Goal: Contribute content

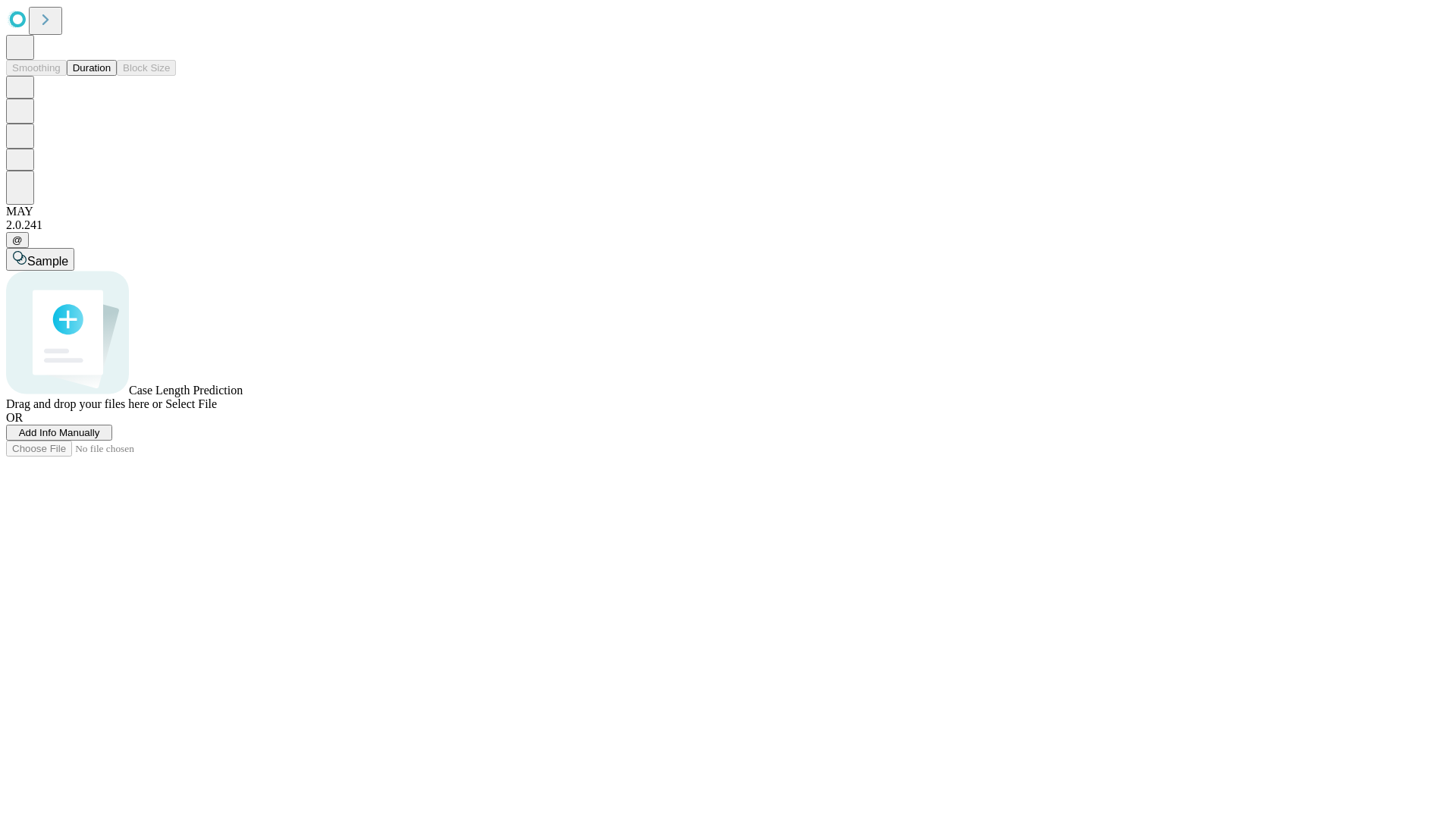
click at [111, 76] on button "Duration" at bounding box center [92, 68] width 50 height 16
click at [100, 438] on span "Add Info Manually" at bounding box center [59, 431] width 81 height 11
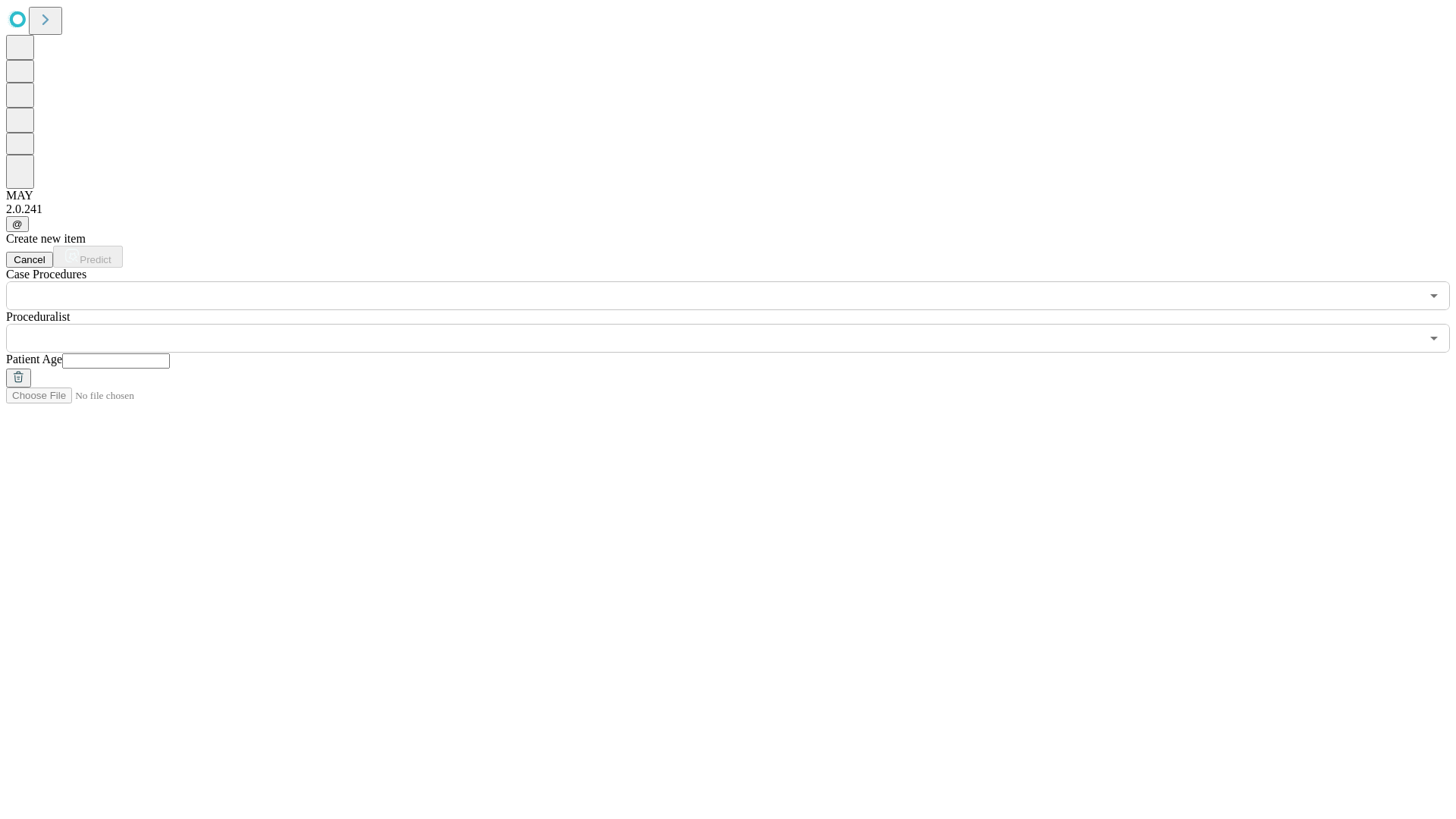
click at [169, 354] on input "text" at bounding box center [116, 361] width 108 height 15
type input "**"
click at [738, 324] on input "text" at bounding box center [713, 338] width 1414 height 29
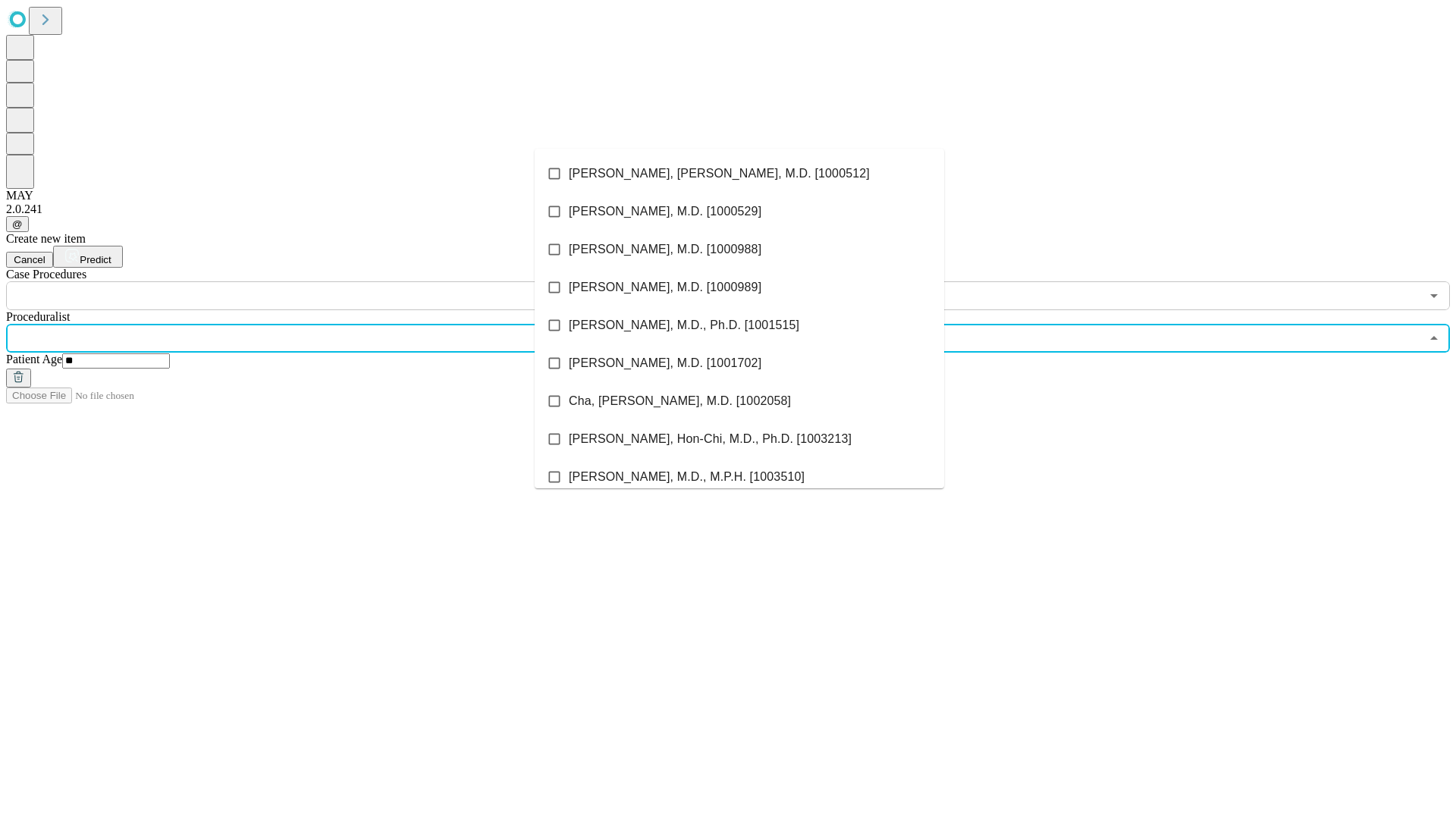
click at [739, 173] on li "[PERSON_NAME], [PERSON_NAME], M.D. [1000512]" at bounding box center [739, 173] width 410 height 38
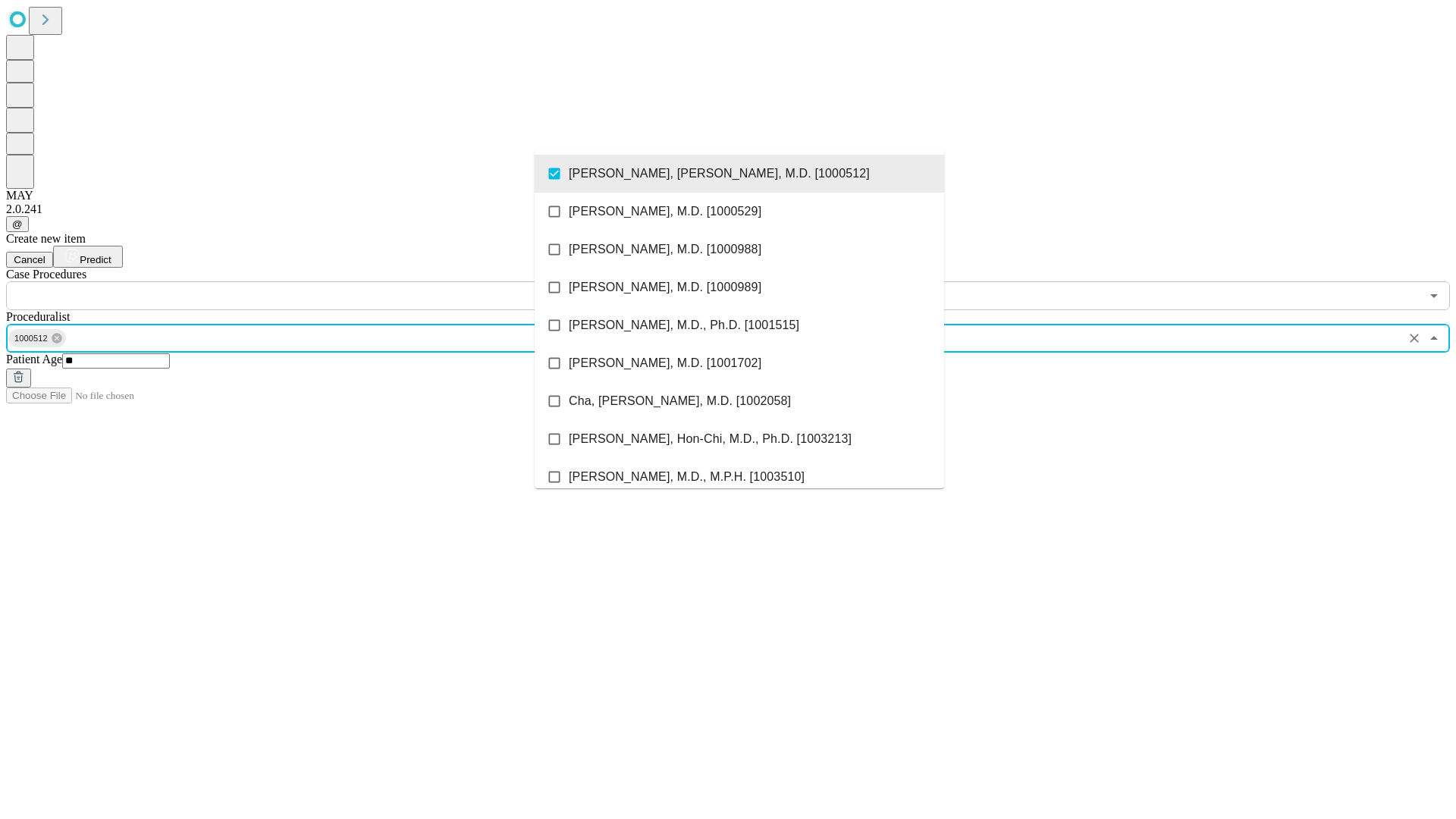
click at [319, 281] on input "text" at bounding box center [713, 295] width 1414 height 29
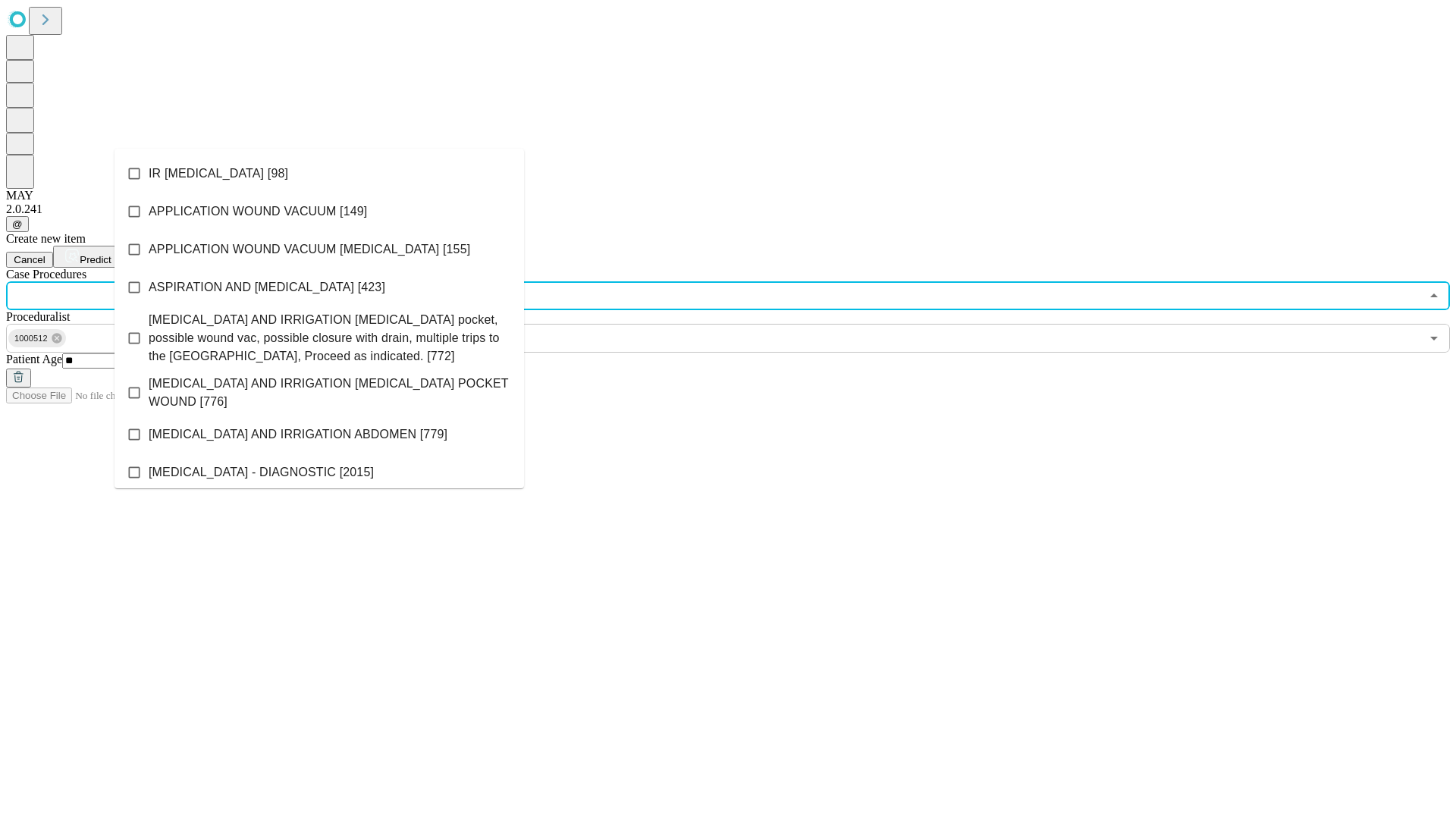
click at [319, 173] on li "IR [MEDICAL_DATA] [98]" at bounding box center [319, 173] width 410 height 38
